Goal: Check status: Check status

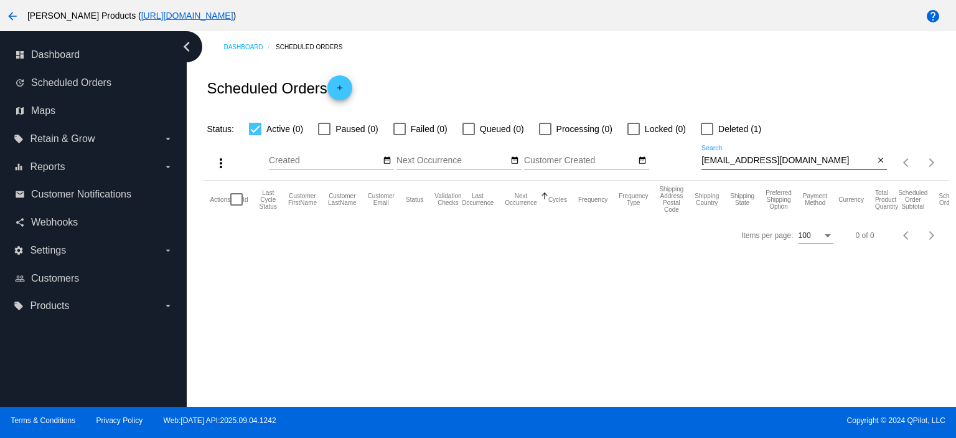
drag, startPoint x: 800, startPoint y: 159, endPoint x: 670, endPoint y: 161, distance: 130.1
click at [670, 161] on div "more_vert Sep Jan Feb Mar [DATE]" at bounding box center [576, 158] width 745 height 44
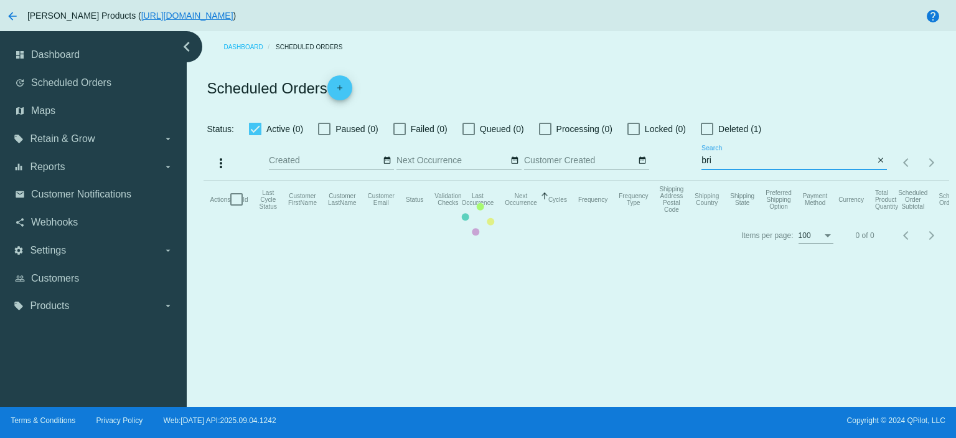
type input "[EMAIL_ADDRESS][DOMAIN_NAME]"
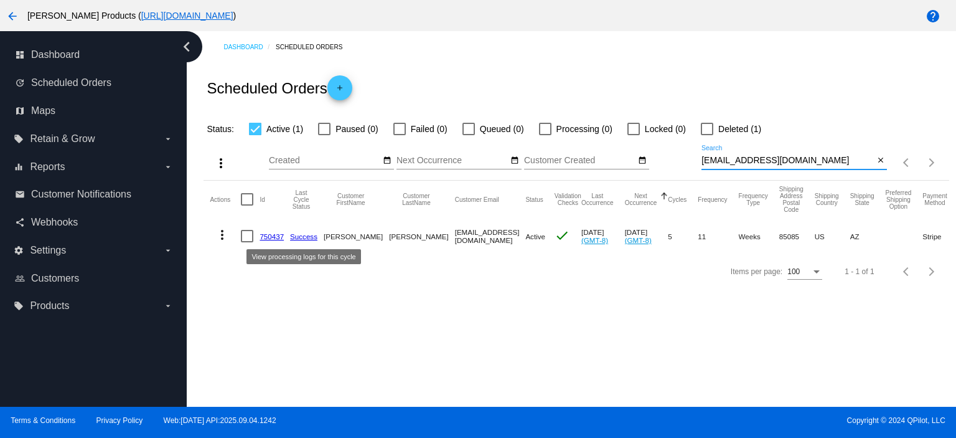
click at [274, 235] on link "750437" at bounding box center [272, 236] width 24 height 8
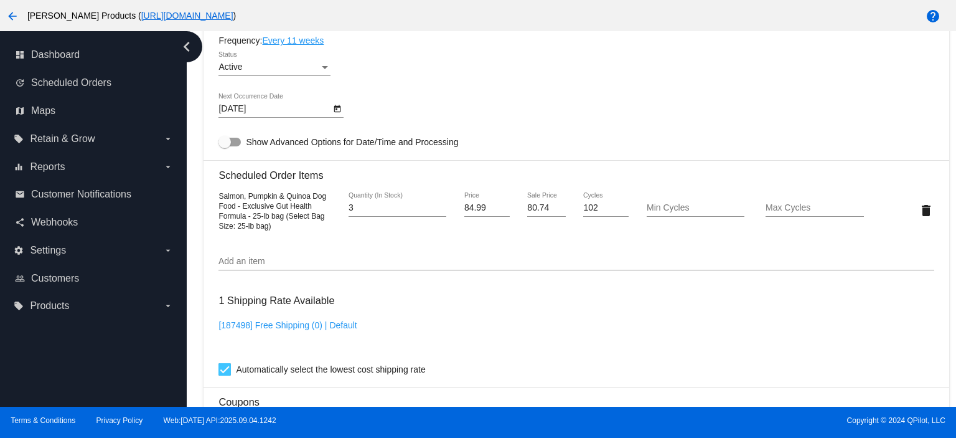
scroll to position [747, 0]
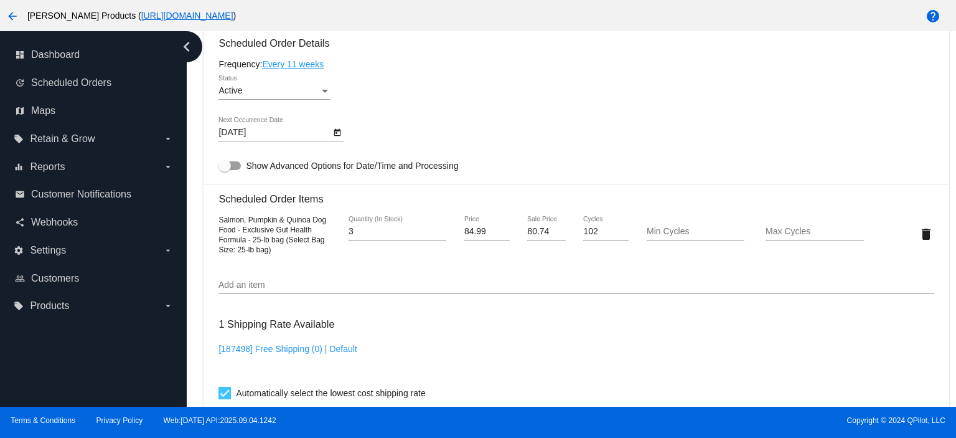
click at [261, 131] on body "arrow_back [PERSON_NAME] Products ( [URL][DOMAIN_NAME] ) help dashboard Dashboa…" at bounding box center [478, 219] width 956 height 438
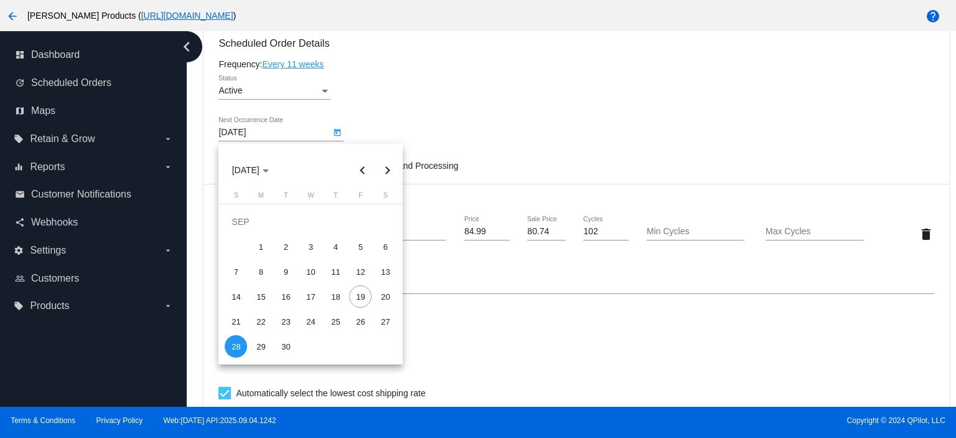
click at [386, 169] on button "Next month" at bounding box center [387, 169] width 25 height 25
click at [291, 271] on div "14" at bounding box center [285, 271] width 22 height 22
type input "[DATE]"
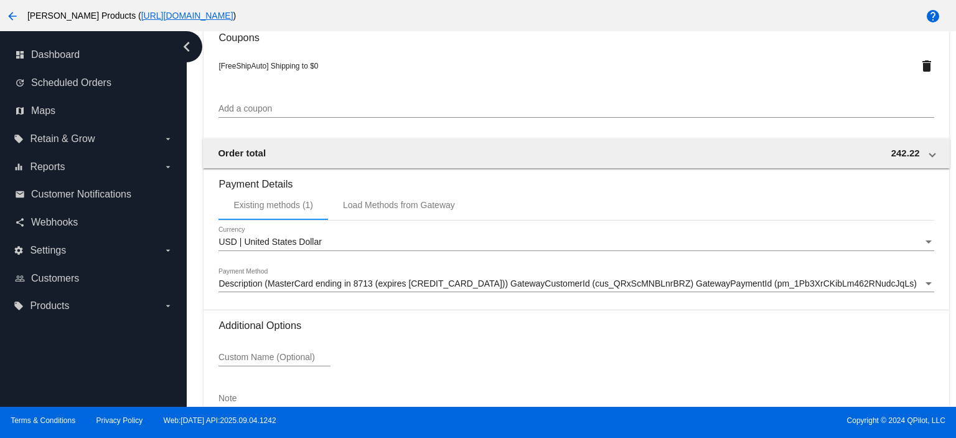
scroll to position [1219, 0]
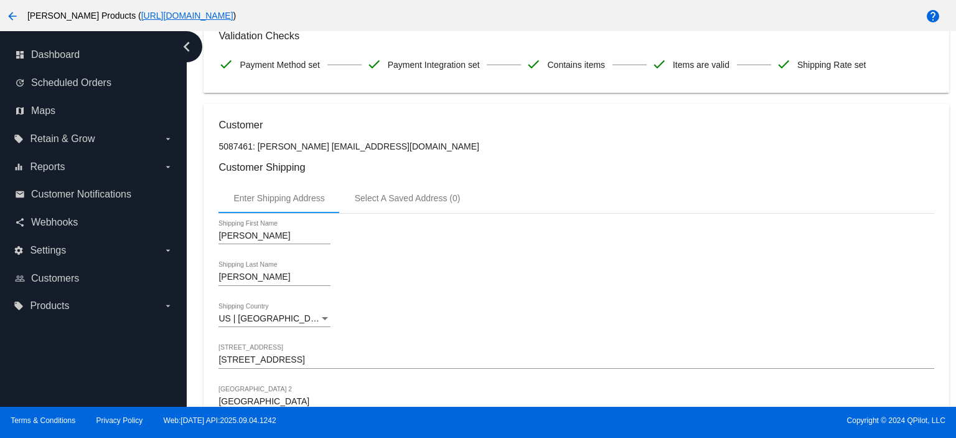
scroll to position [0, 0]
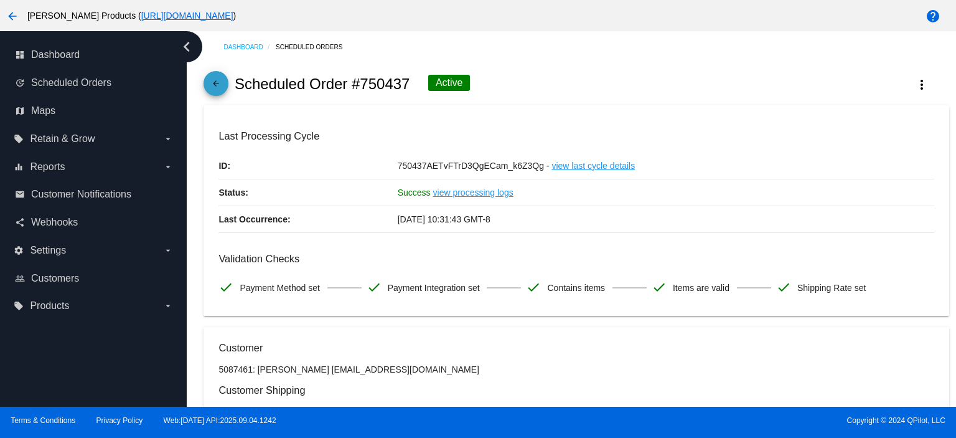
click at [221, 89] on mat-icon "arrow_back" at bounding box center [215, 86] width 15 height 15
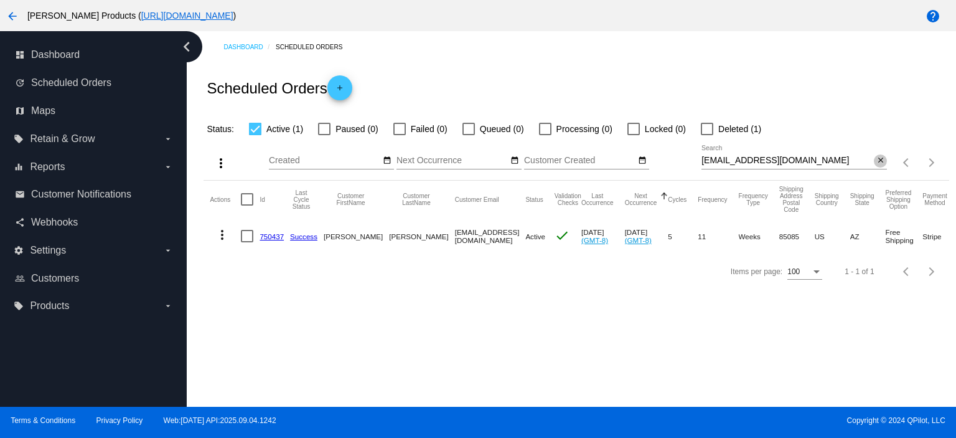
click at [881, 164] on mat-icon "close" at bounding box center [880, 161] width 9 height 10
